Goal: Task Accomplishment & Management: Use online tool/utility

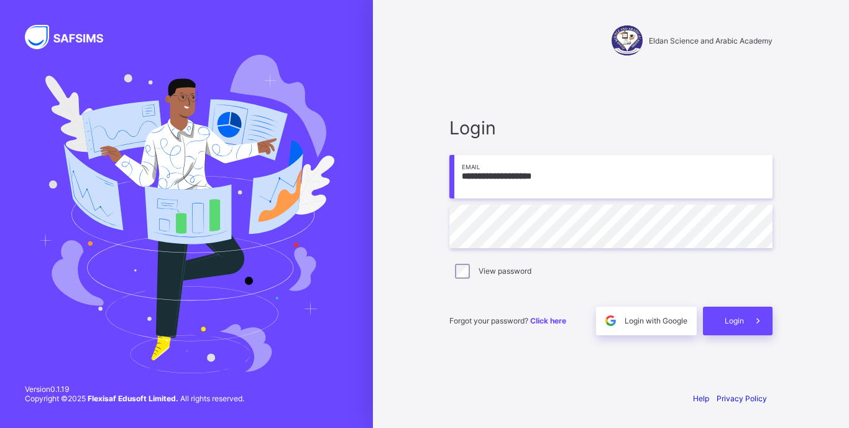
type input "**********"
click at [734, 324] on span "Login" at bounding box center [734, 320] width 19 height 9
drag, startPoint x: 507, startPoint y: 343, endPoint x: 559, endPoint y: 337, distance: 52.6
click at [507, 342] on div "**********" at bounding box center [611, 225] width 348 height 311
click at [726, 316] on span "Login" at bounding box center [734, 320] width 19 height 9
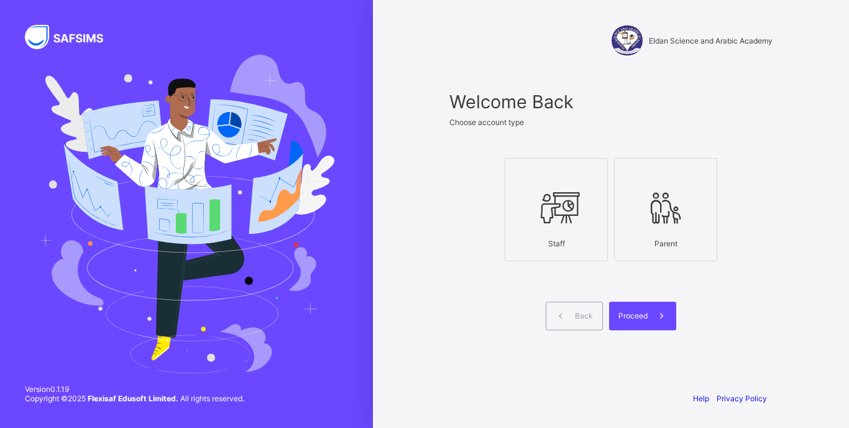
click at [561, 195] on icon at bounding box center [557, 207] width 44 height 37
click at [642, 305] on div "Proceed" at bounding box center [642, 315] width 67 height 29
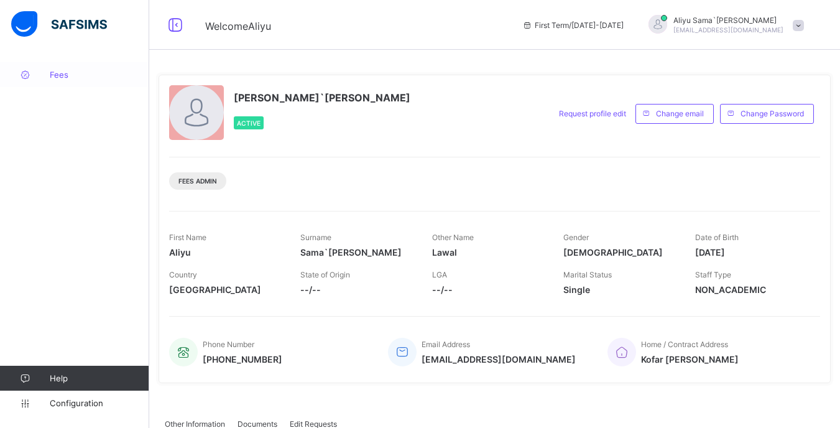
click at [55, 73] on span "Fees" at bounding box center [99, 75] width 99 height 10
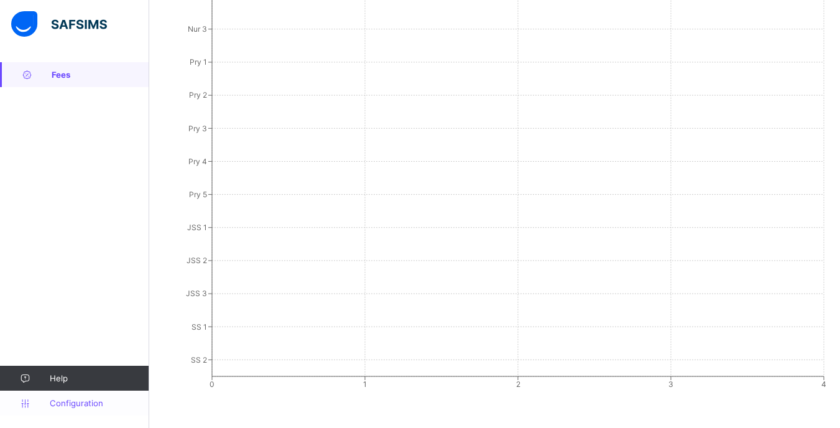
click at [68, 407] on span "Configuration" at bounding box center [99, 403] width 99 height 10
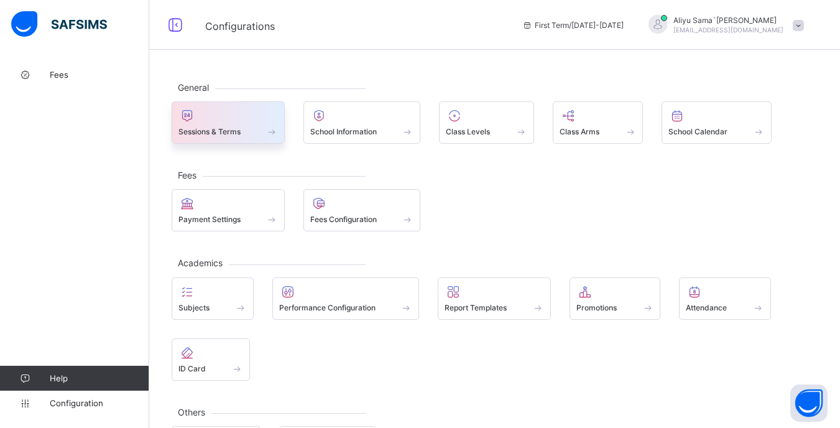
click at [234, 133] on span "Sessions & Terms" at bounding box center [209, 131] width 62 height 9
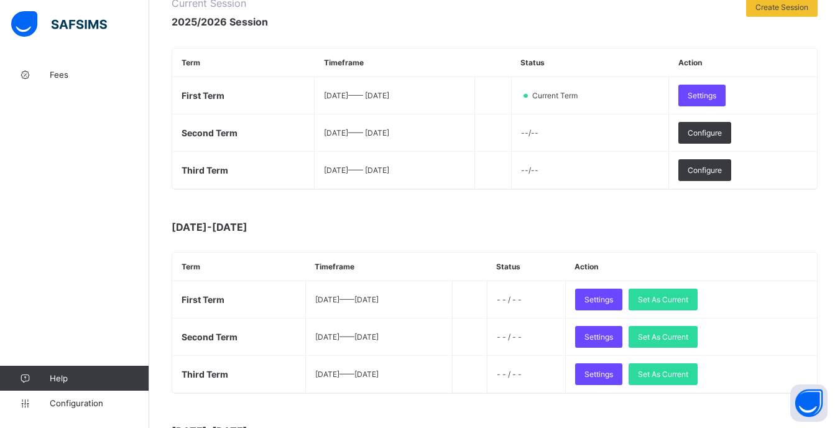
scroll to position [249, 0]
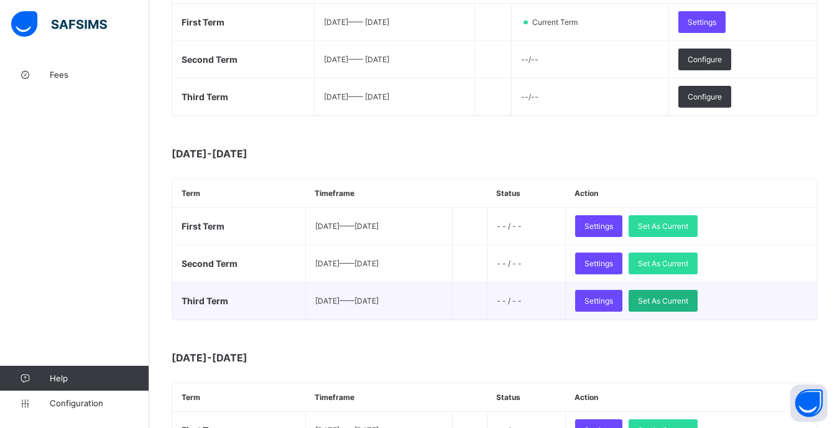
click at [681, 303] on span "Set As Current" at bounding box center [663, 300] width 50 height 9
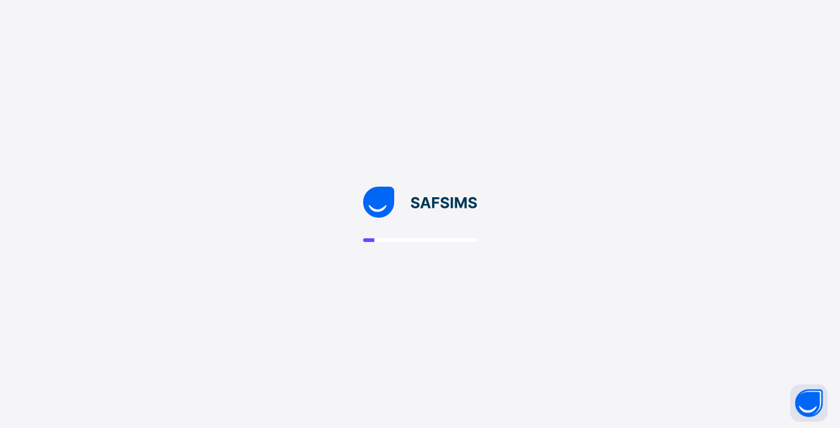
scroll to position [0, 0]
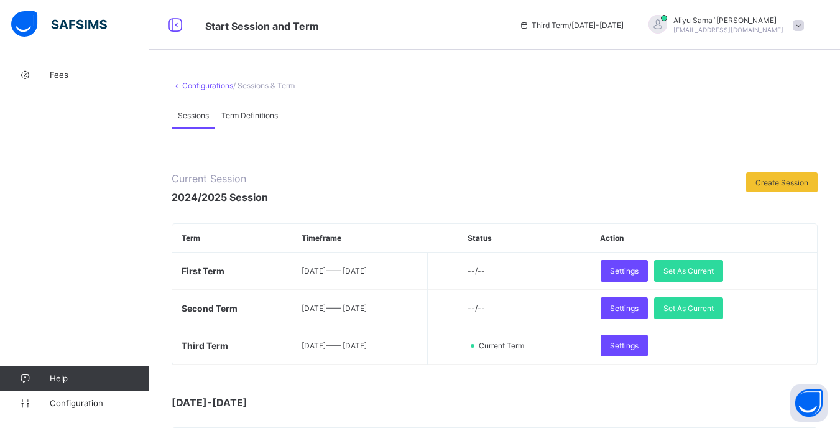
click at [72, 92] on div "Fees Help Configuration" at bounding box center [74, 239] width 149 height 378
click at [55, 80] on link "Fees" at bounding box center [74, 74] width 149 height 25
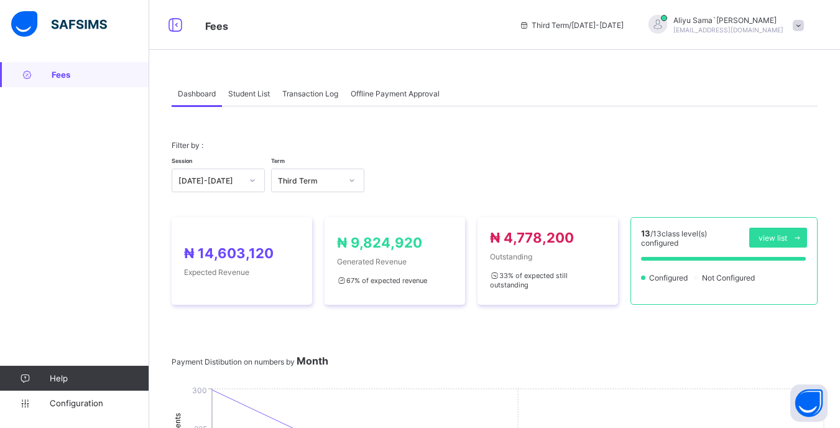
click at [252, 93] on span "Student List" at bounding box center [249, 93] width 42 height 9
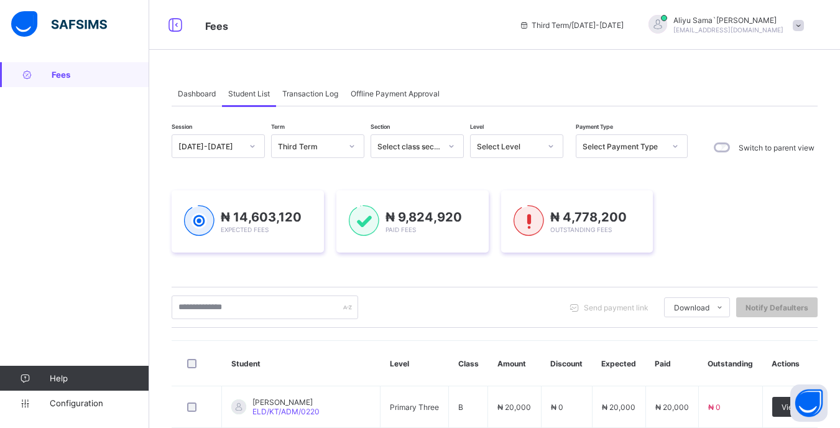
click at [553, 144] on icon at bounding box center [550, 146] width 7 height 12
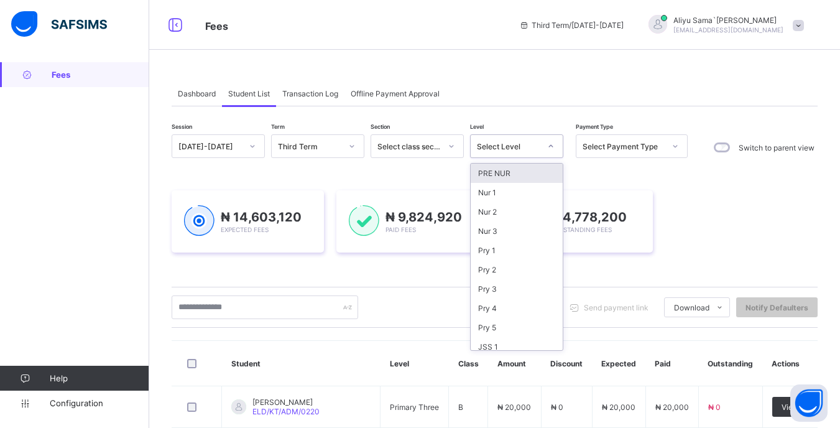
click at [528, 177] on div "PRE NUR" at bounding box center [517, 172] width 92 height 19
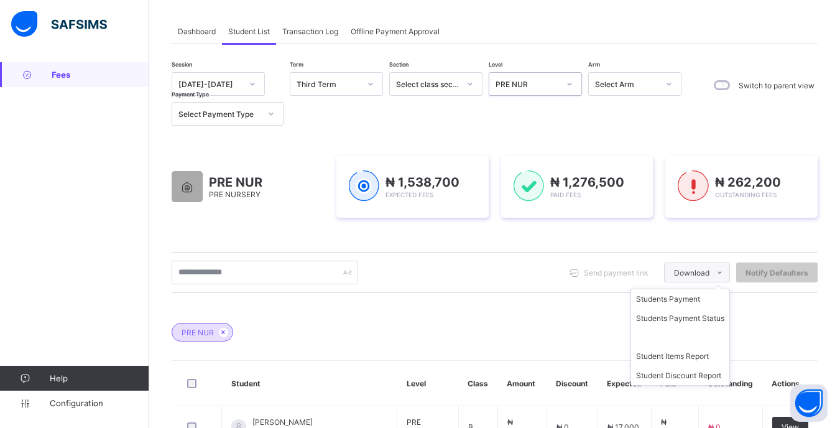
scroll to position [186, 0]
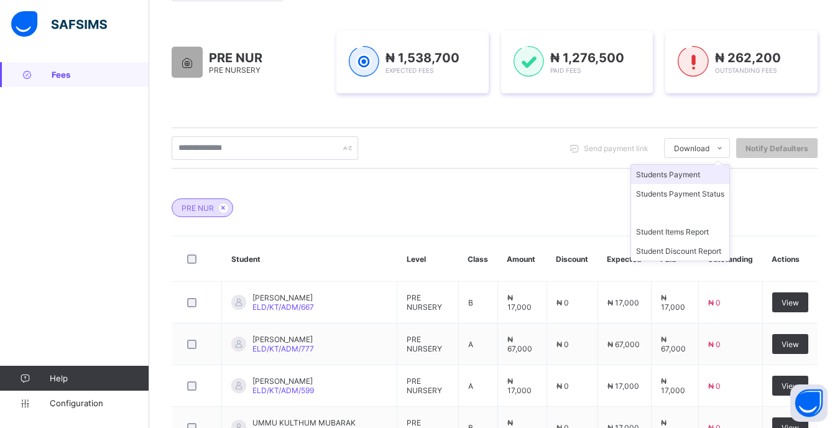
click at [688, 176] on li "Students Payment" at bounding box center [680, 174] width 98 height 19
